Goal: Information Seeking & Learning: Learn about a topic

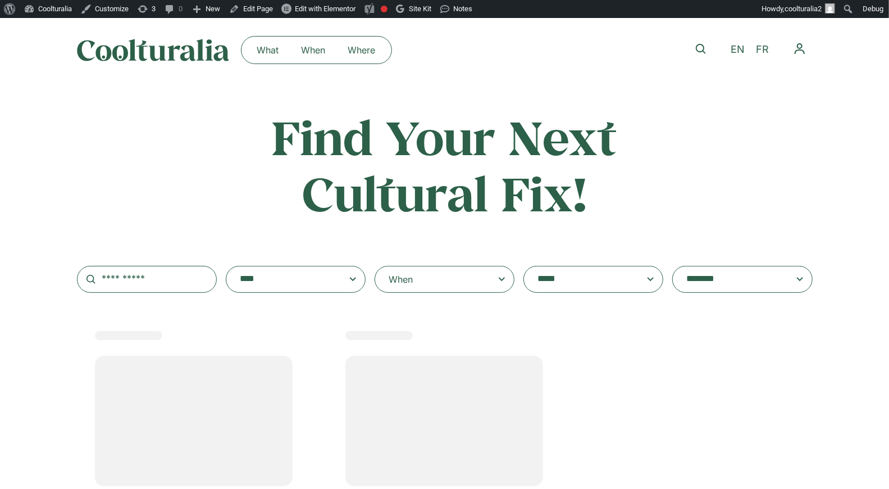
click at [468, 277] on div "When" at bounding box center [445, 279] width 140 height 27
click at [0, 0] on input "When" at bounding box center [0, 0] width 0 height 0
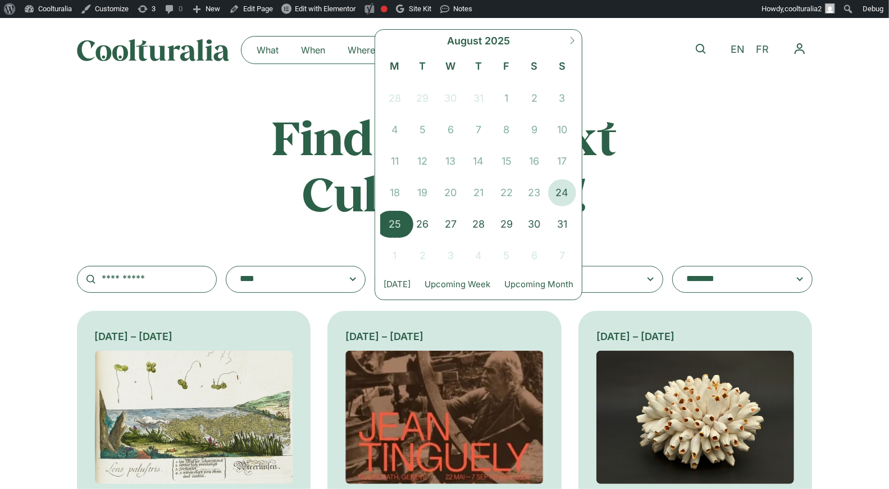
click at [398, 225] on span "25" at bounding box center [395, 224] width 28 height 27
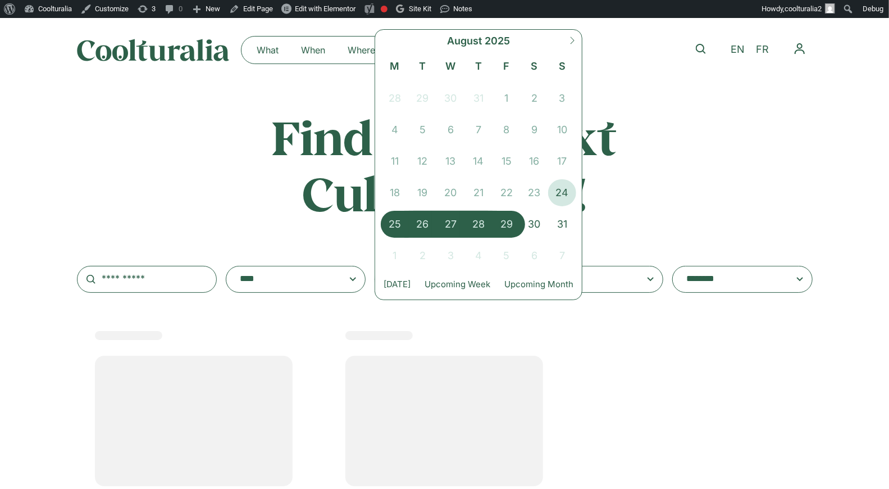
click at [513, 224] on span "29" at bounding box center [507, 224] width 28 height 27
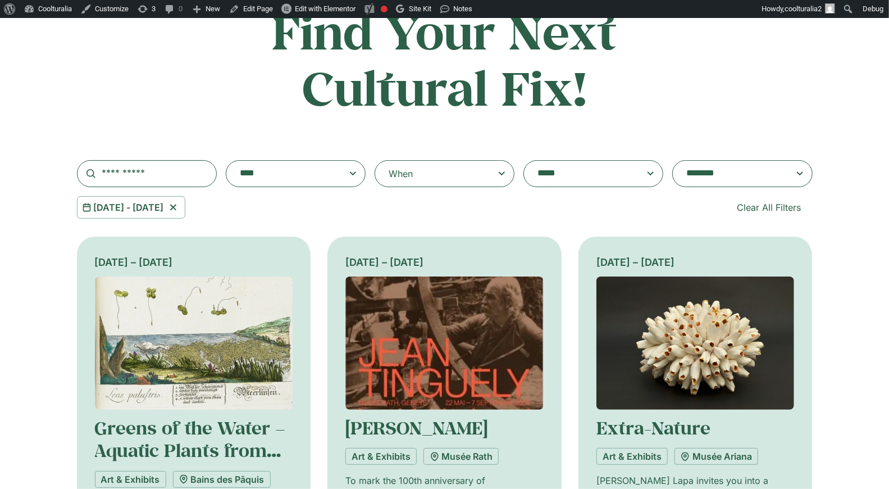
scroll to position [121, 0]
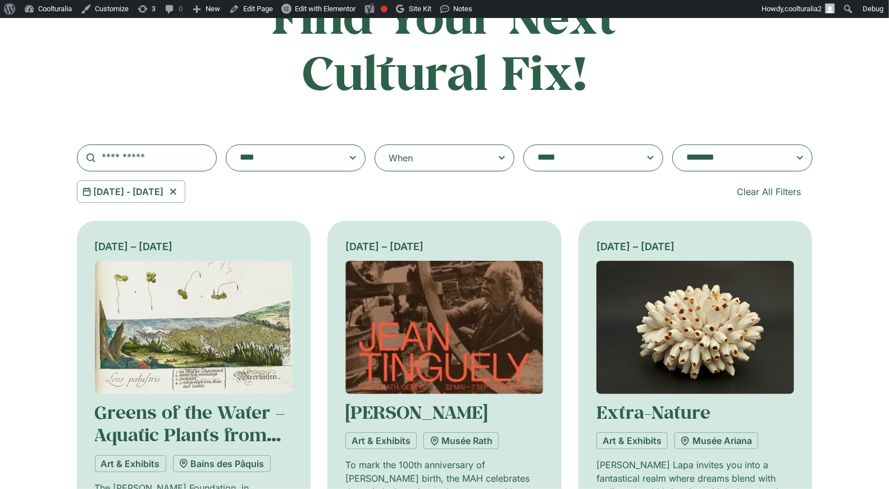
click at [702, 158] on textarea "**********" at bounding box center [731, 158] width 90 height 16
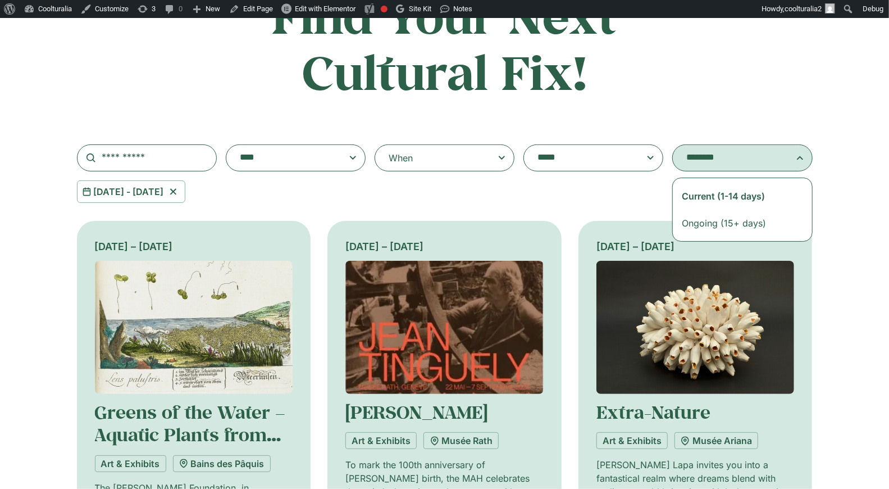
select select "**********"
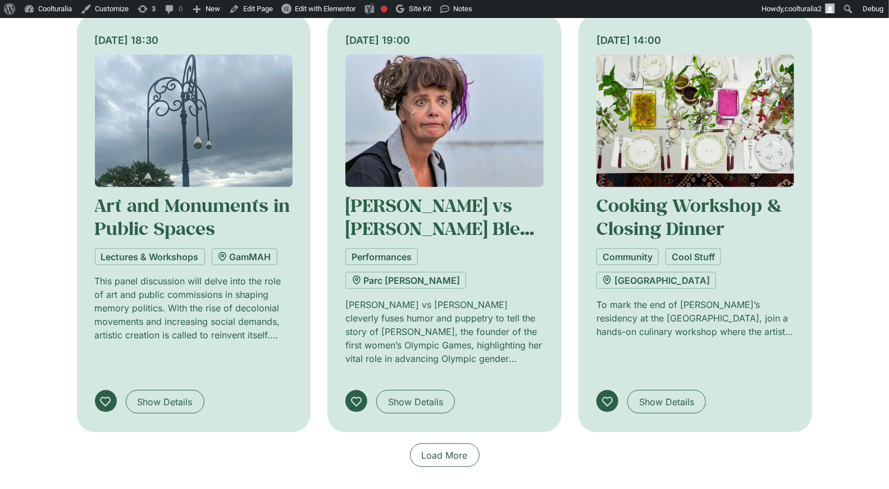
scroll to position [777, 0]
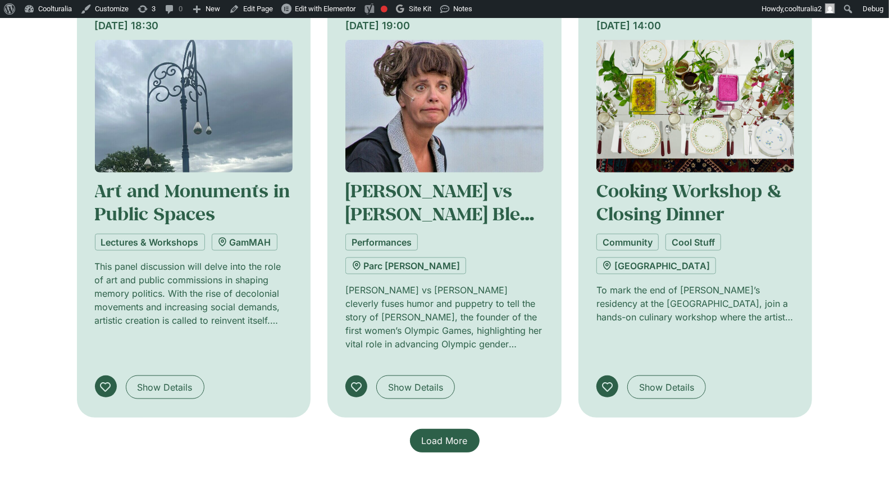
click at [455, 434] on span "Load More" at bounding box center [445, 440] width 46 height 13
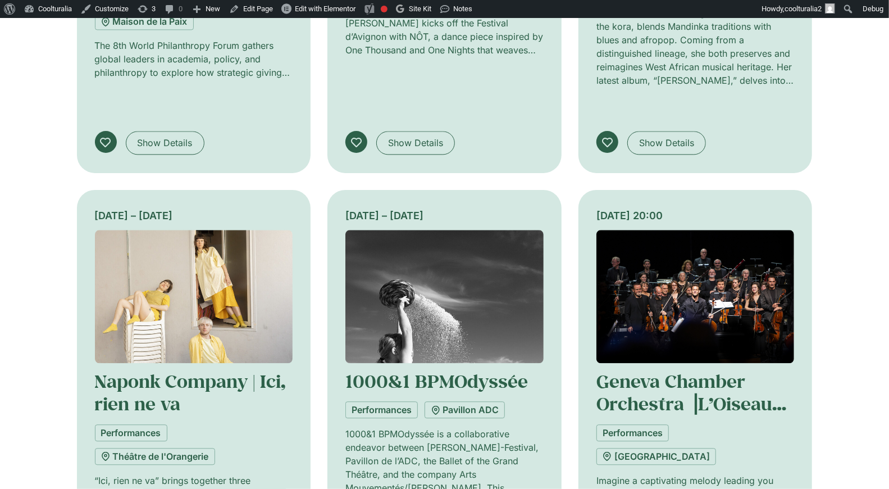
scroll to position [1457, 0]
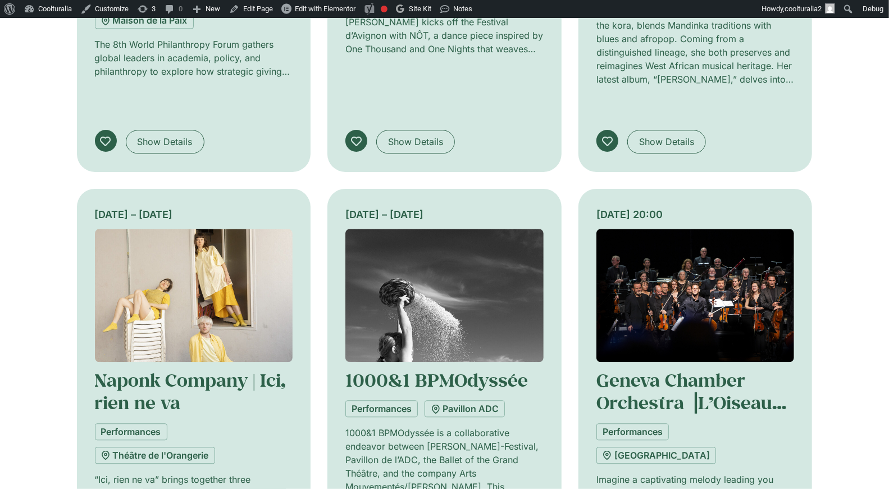
click at [661, 229] on img at bounding box center [696, 295] width 198 height 133
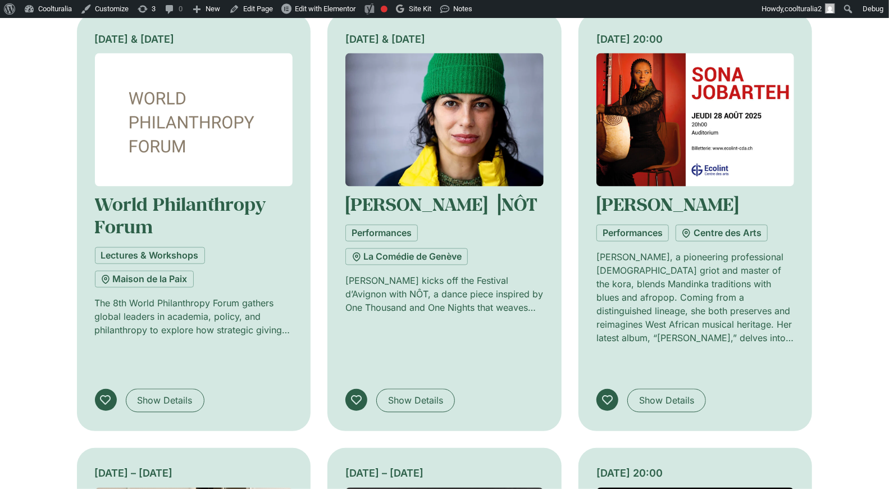
scroll to position [1177, 0]
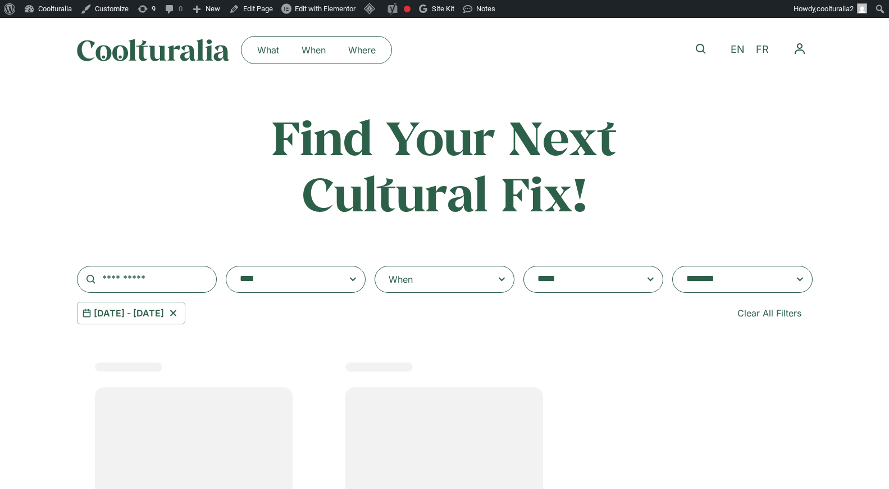
select select "**********"
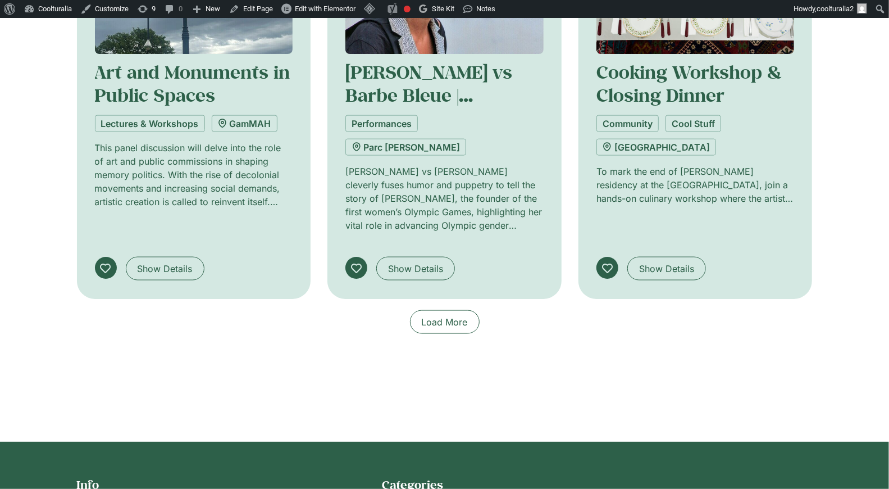
scroll to position [898, 0]
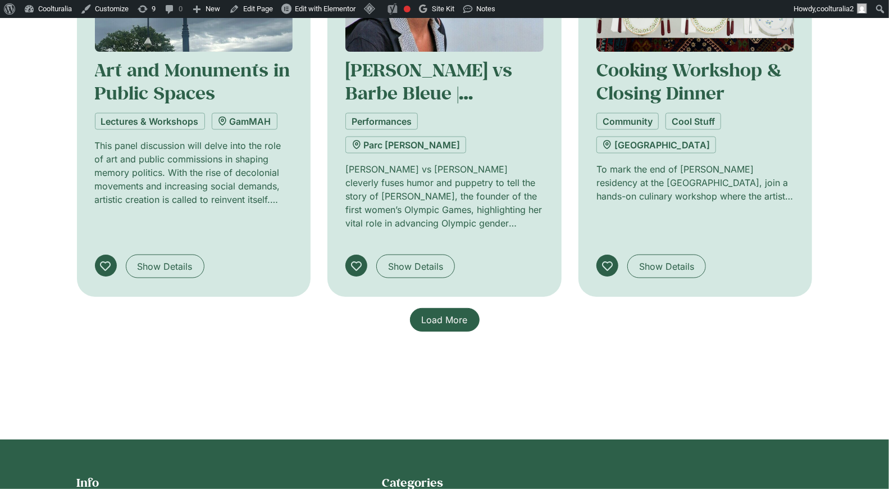
click at [440, 313] on span "Load More" at bounding box center [445, 319] width 46 height 13
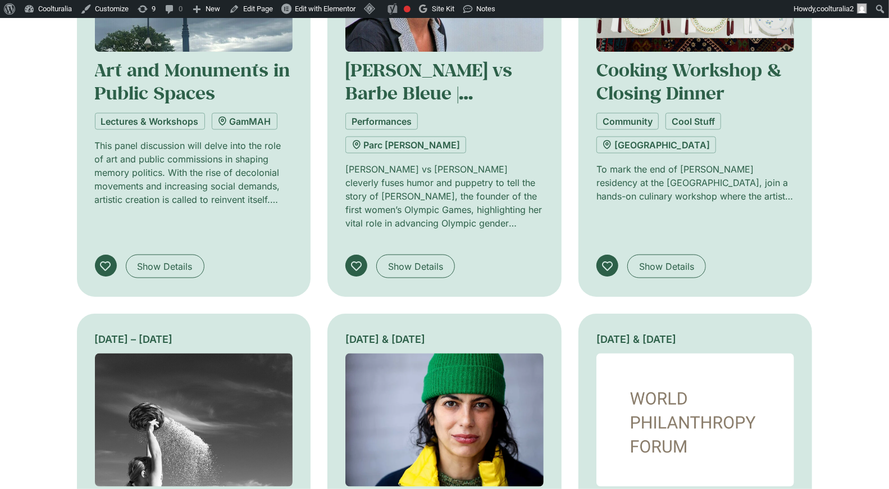
scroll to position [902, 0]
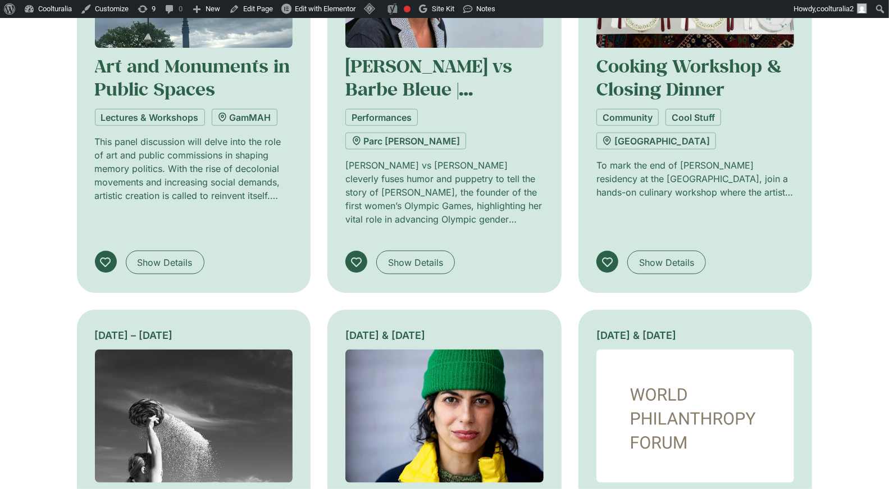
click at [430, 349] on img at bounding box center [444, 415] width 198 height 133
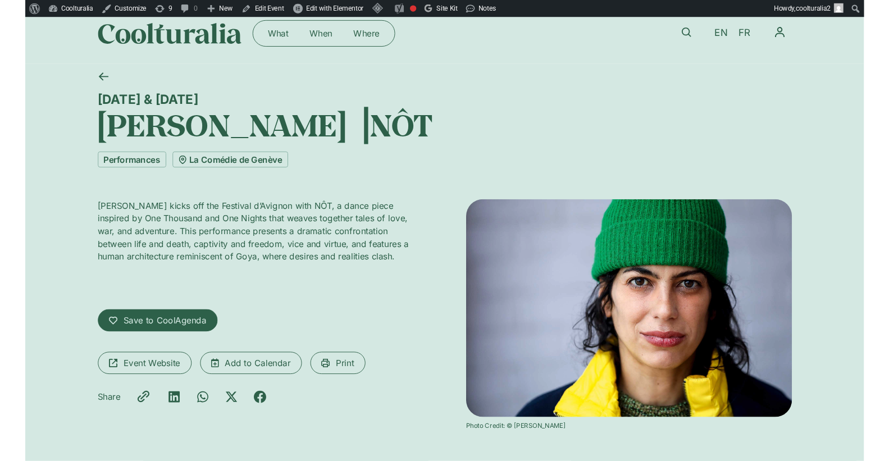
scroll to position [18, 0]
